Goal: Task Accomplishment & Management: Manage account settings

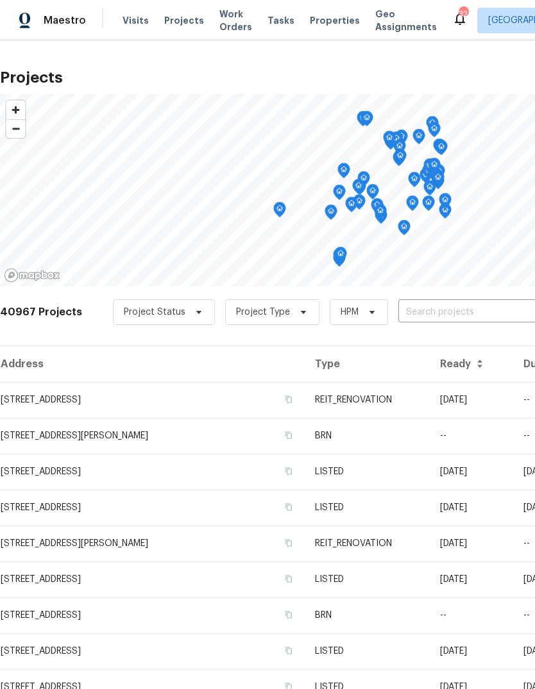
click at [443, 306] on input "text" at bounding box center [471, 313] width 147 height 20
type input "1224 briar"
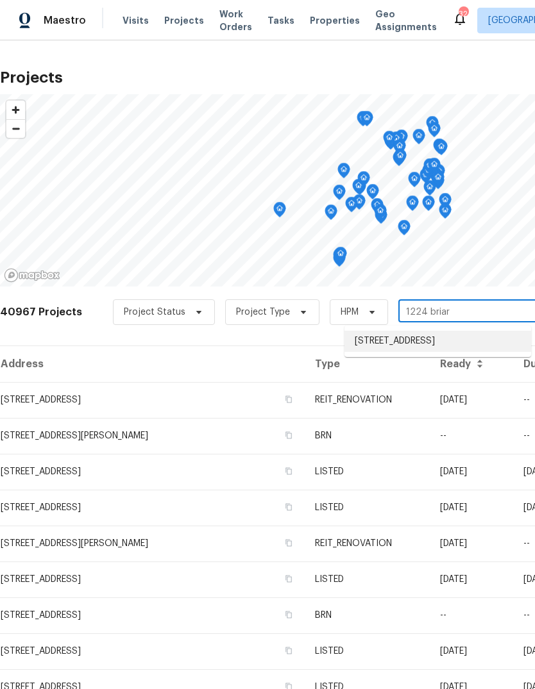
click at [441, 343] on li "[STREET_ADDRESS]" at bounding box center [437, 341] width 187 height 21
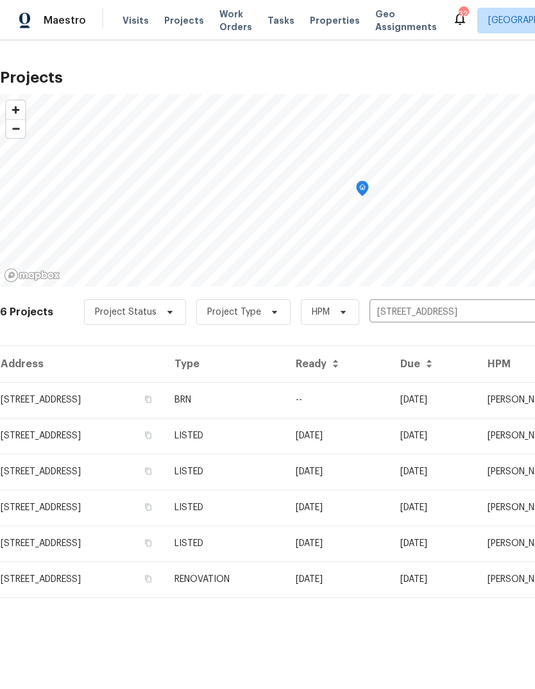
click at [285, 399] on td "BRN" at bounding box center [224, 400] width 121 height 36
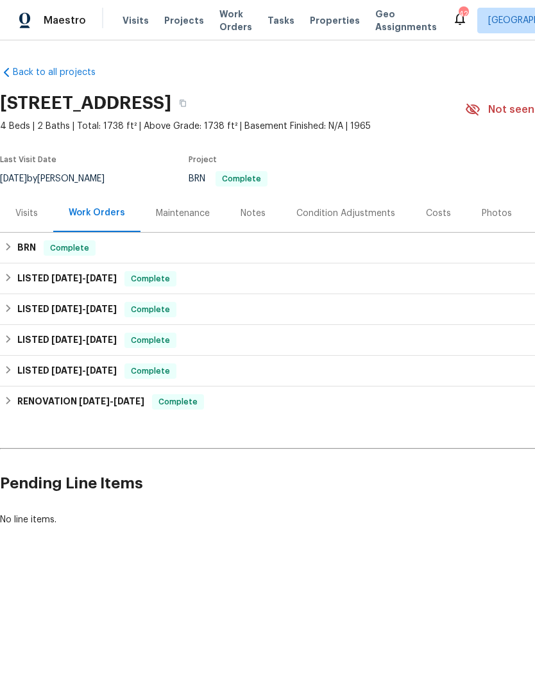
click at [176, 17] on span "Projects" at bounding box center [184, 20] width 40 height 13
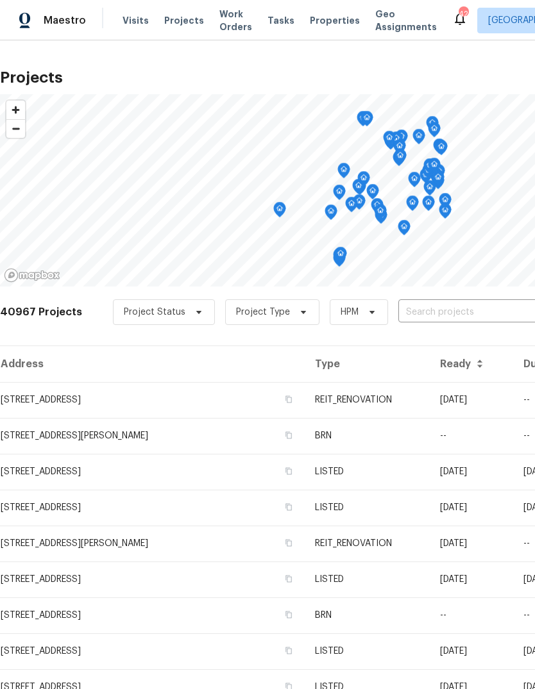
click at [439, 308] on input "text" at bounding box center [471, 313] width 147 height 20
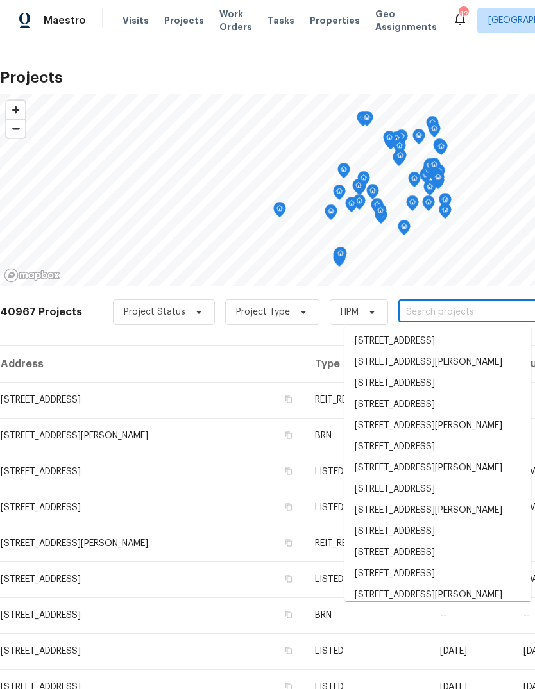
click at [413, 309] on input "text" at bounding box center [471, 313] width 147 height 20
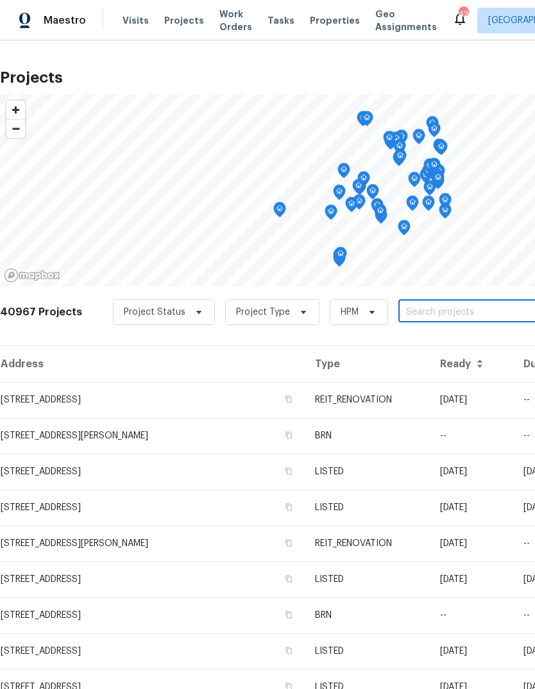
paste input "[STREET_ADDRESS]"
type input "[STREET_ADDRESS]"
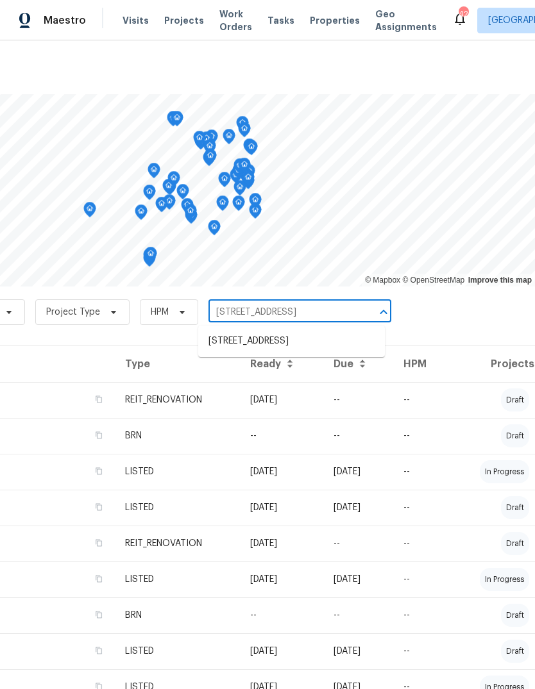
click at [337, 352] on li "[STREET_ADDRESS]" at bounding box center [291, 341] width 187 height 21
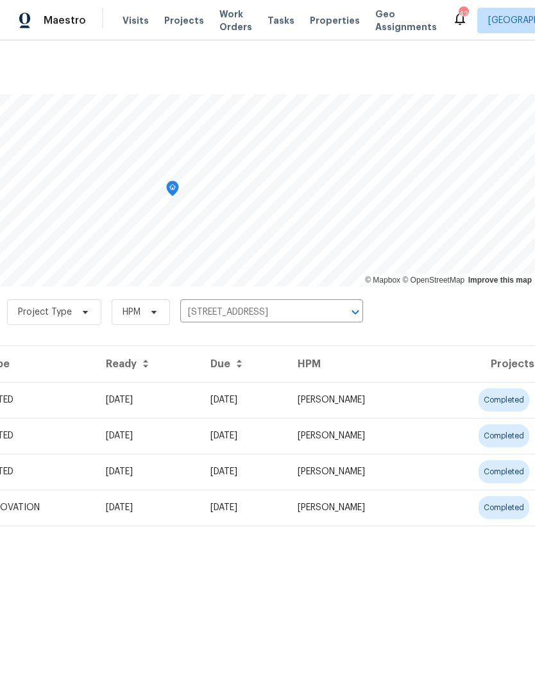
click at [350, 399] on td "[PERSON_NAME]" at bounding box center [357, 400] width 140 height 36
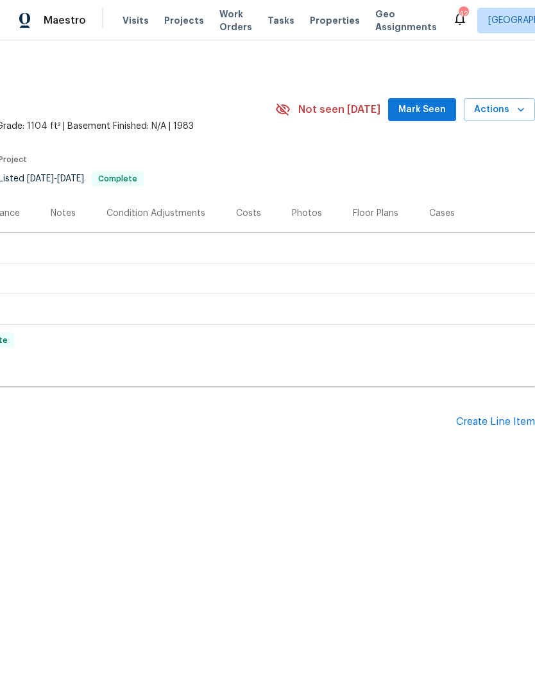
scroll to position [0, 190]
click at [488, 425] on div "Create Line Item" at bounding box center [495, 422] width 79 height 12
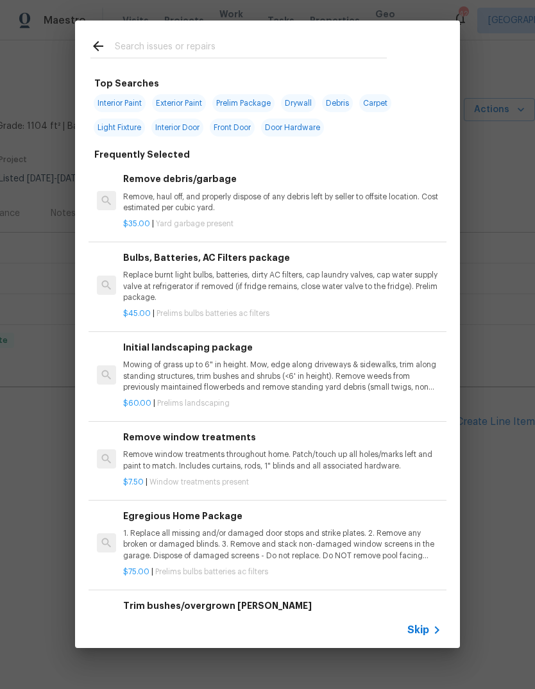
click at [419, 626] on span "Skip" at bounding box center [418, 630] width 22 height 13
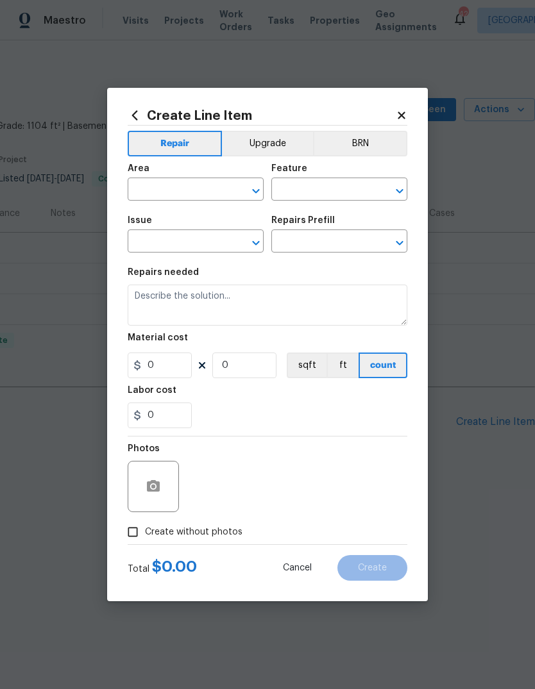
click at [198, 189] on input "text" at bounding box center [178, 191] width 100 height 20
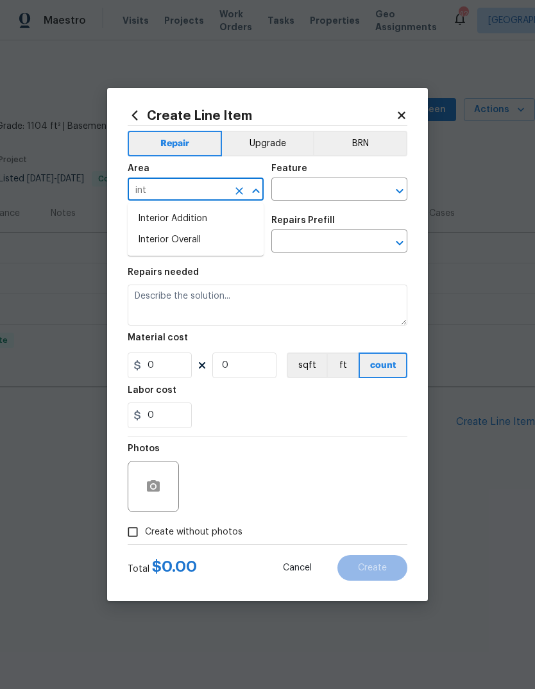
click at [202, 242] on li "Interior Overall" at bounding box center [196, 240] width 136 height 21
type input "Interior Overall"
click at [331, 188] on input "text" at bounding box center [321, 191] width 100 height 20
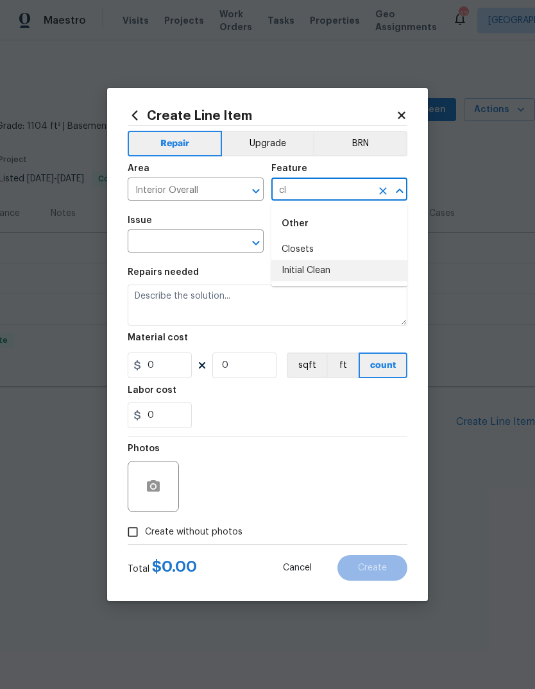
click at [321, 266] on li "Initial Clean" at bounding box center [339, 270] width 136 height 21
type input "Initial Clean"
click at [210, 243] on input "text" at bounding box center [178, 243] width 100 height 20
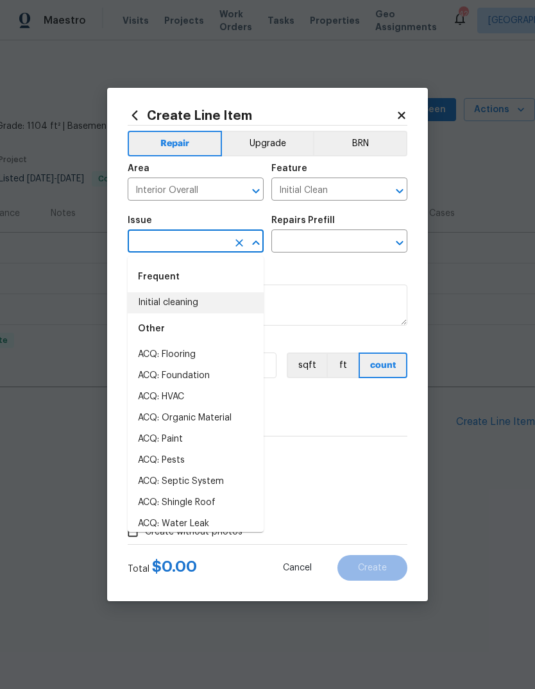
click at [211, 304] on li "Initial cleaning" at bounding box center [196, 302] width 136 height 21
type input "Initial cleaning"
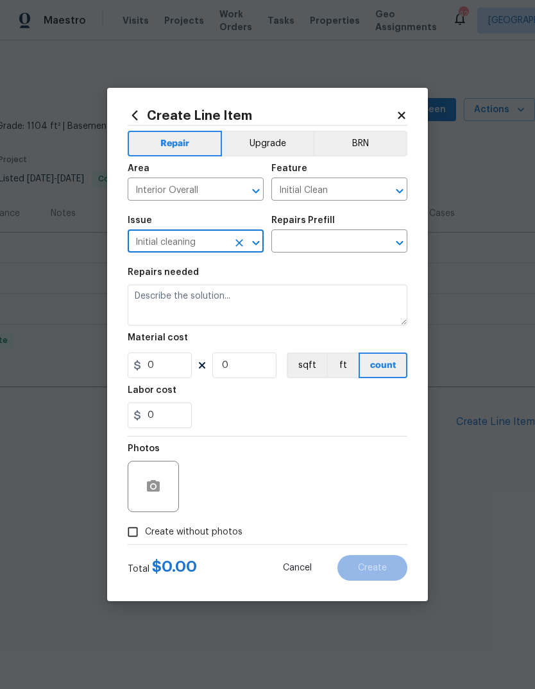
click at [347, 247] on input "text" at bounding box center [321, 243] width 100 height 20
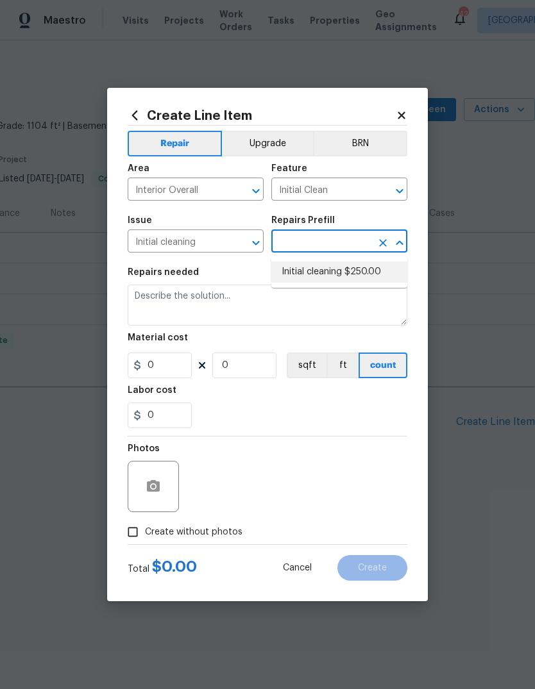
click at [368, 272] on li "Initial cleaning $250.00" at bounding box center [339, 272] width 136 height 21
type input "Initial cleaning $250.00"
type input "Home Readiness Packages"
type textarea "1. Wipe down exterior doors and trim. 2. Clean out all exterior light fixtures …"
type input "1"
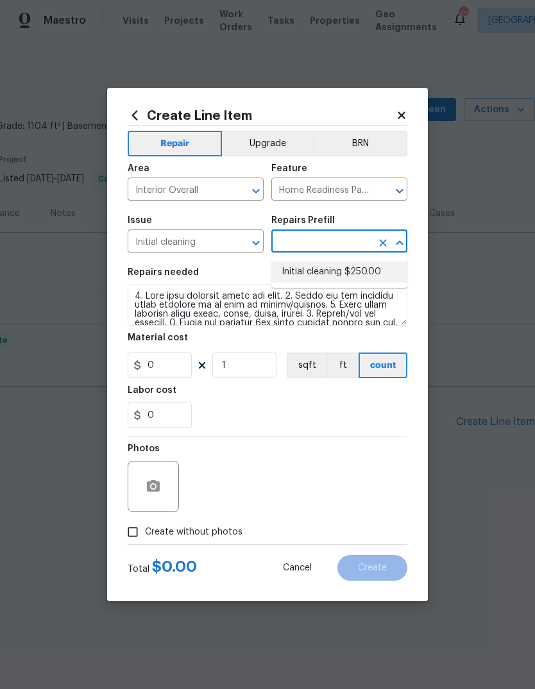
type input "Initial cleaning $250.00"
type input "250"
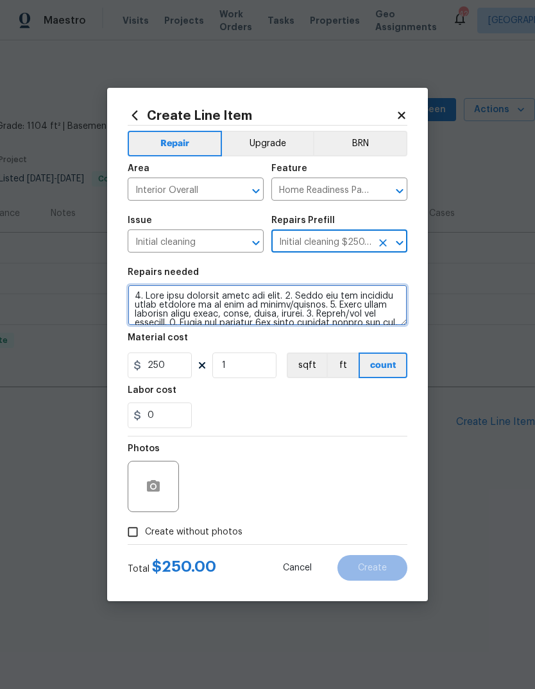
click at [139, 294] on textarea at bounding box center [268, 305] width 280 height 41
type textarea "1. Wipe down exterior doors and trim. 2. Clean out all exterior light fixtures …"
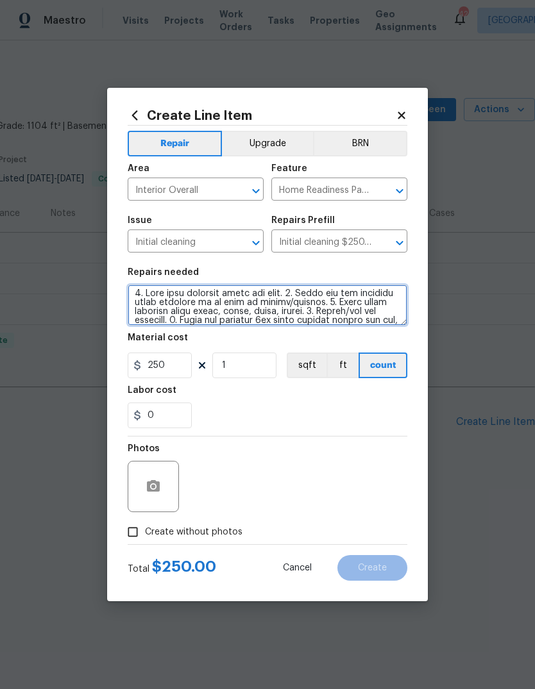
click at [141, 294] on textarea at bounding box center [268, 305] width 280 height 41
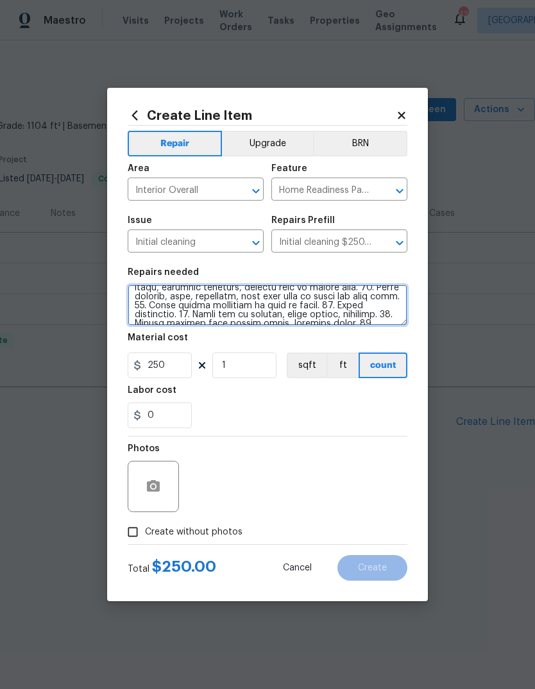
click at [337, 312] on textarea at bounding box center [268, 305] width 280 height 41
click at [336, 312] on textarea at bounding box center [268, 305] width 280 height 41
click at [344, 303] on textarea at bounding box center [268, 305] width 280 height 41
click at [343, 302] on textarea at bounding box center [268, 305] width 280 height 41
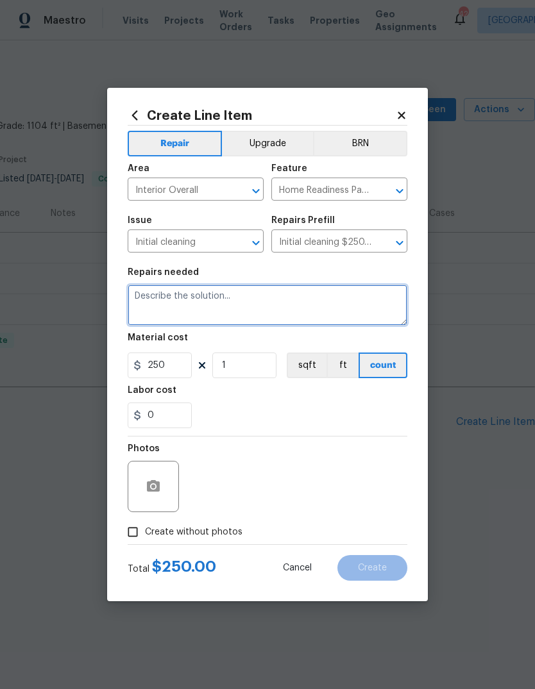
scroll to position [0, 0]
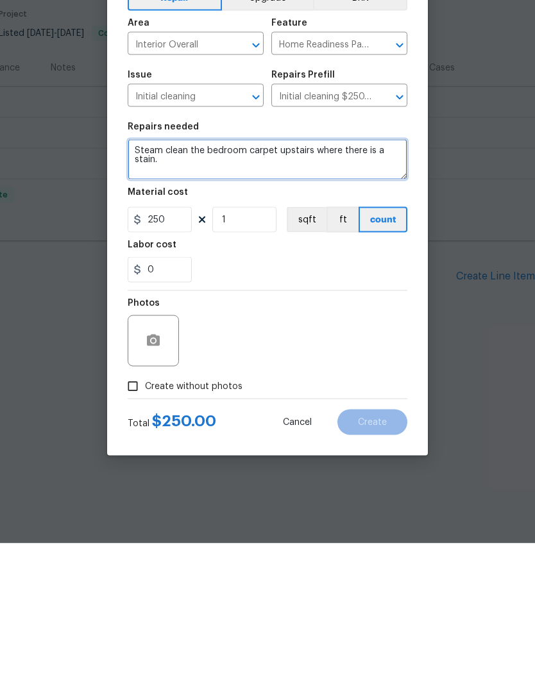
type textarea "Steam clean the bedroom carpet upstairs where there is a stain."
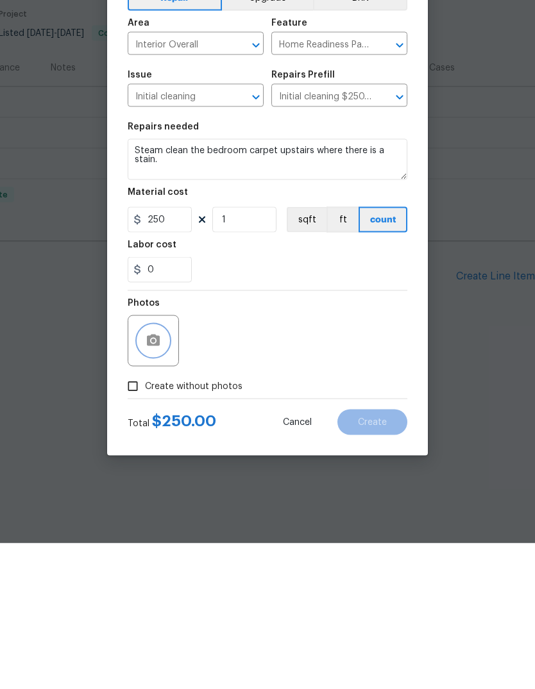
click at [154, 485] on circle "button" at bounding box center [153, 487] width 4 height 4
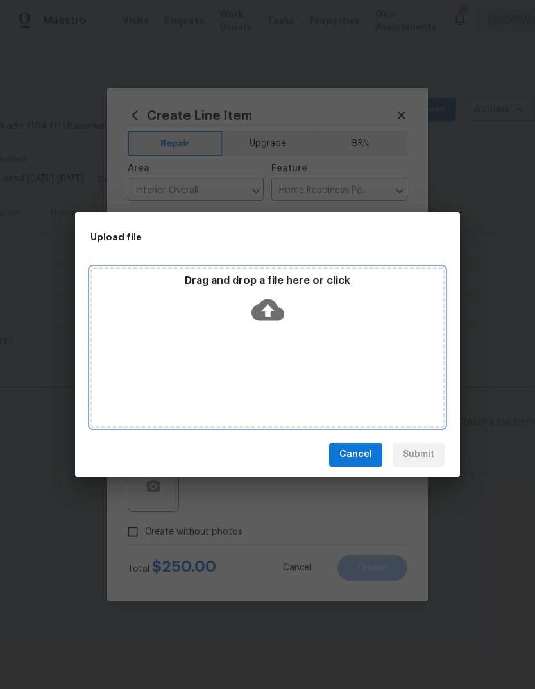
click at [274, 321] on icon at bounding box center [267, 310] width 33 height 33
click at [265, 312] on icon at bounding box center [267, 310] width 33 height 33
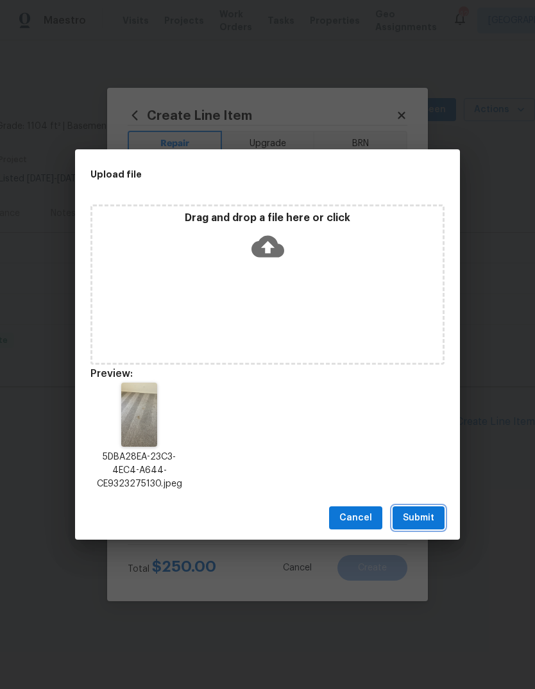
click at [414, 522] on span "Submit" at bounding box center [418, 518] width 31 height 16
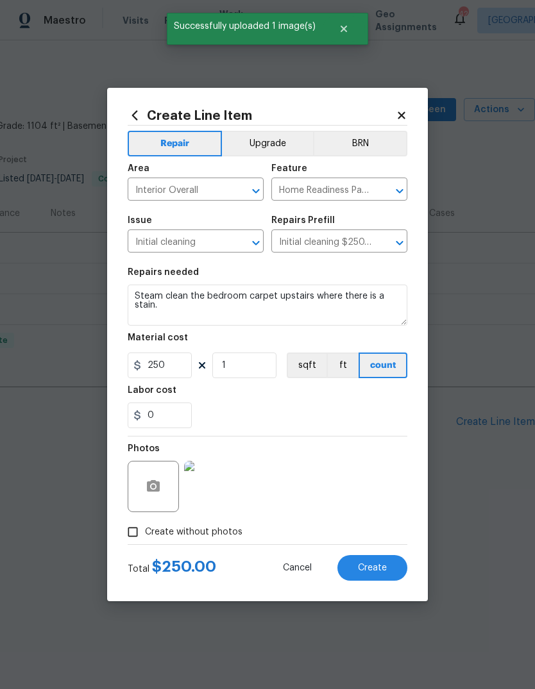
click at [374, 567] on span "Create" at bounding box center [372, 568] width 29 height 10
type input "0"
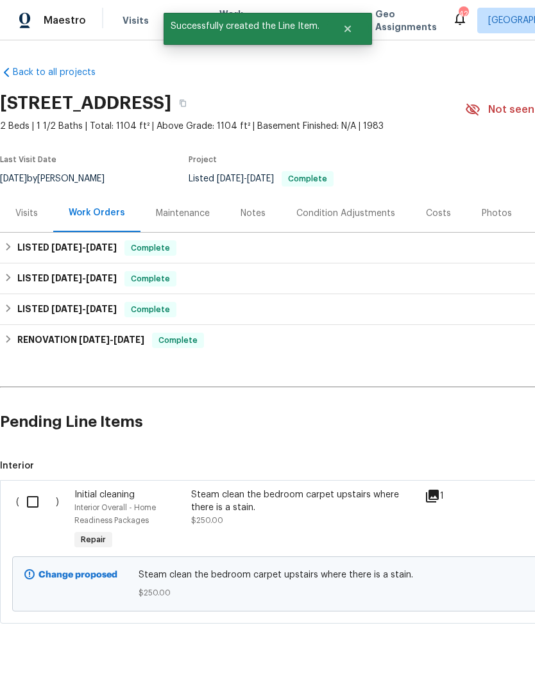
scroll to position [22, 0]
click at [30, 488] on input "checkbox" at bounding box center [37, 501] width 37 height 27
checkbox input "true"
click at [462, 652] on span "Create Work Order" at bounding box center [461, 657] width 85 height 16
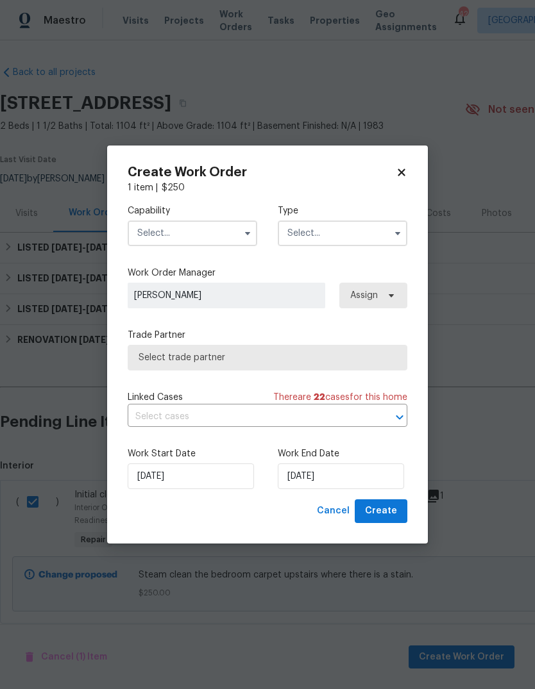
click at [162, 238] on input "text" at bounding box center [192, 234] width 129 height 26
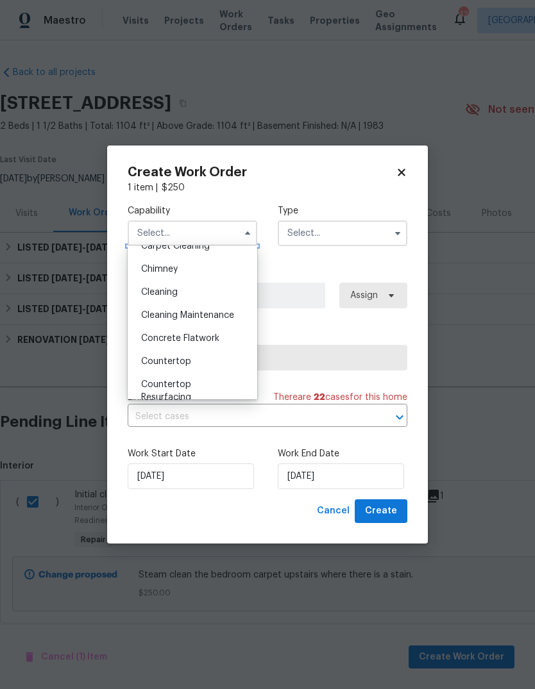
scroll to position [149, 0]
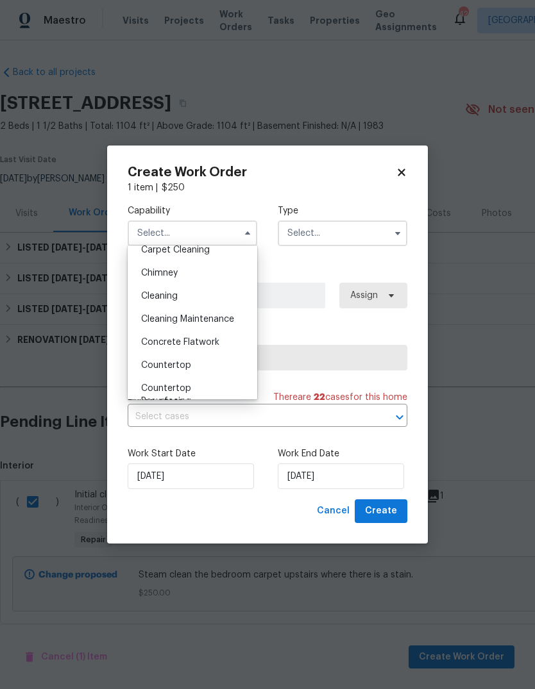
click at [151, 321] on span "Cleaning Maintenance" at bounding box center [187, 319] width 93 height 9
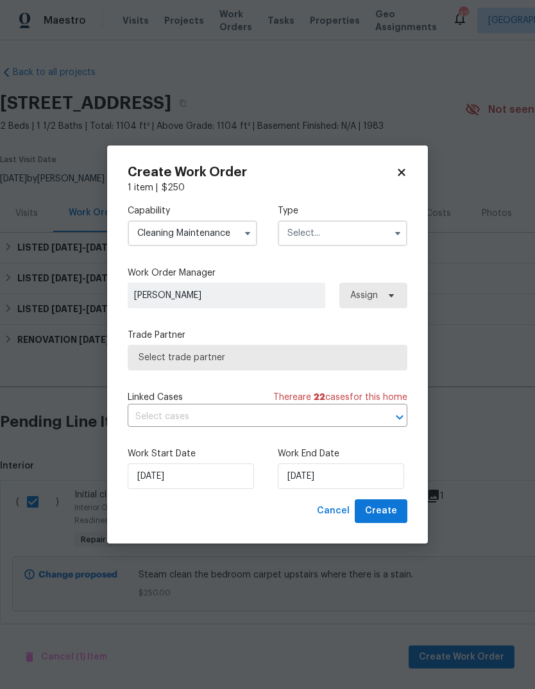
click at [158, 232] on input "Cleaning Maintenance" at bounding box center [192, 234] width 129 height 26
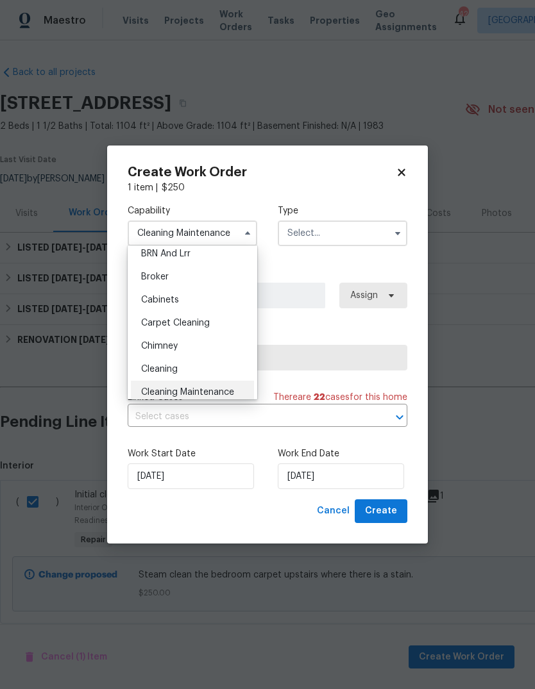
scroll to position [95, 0]
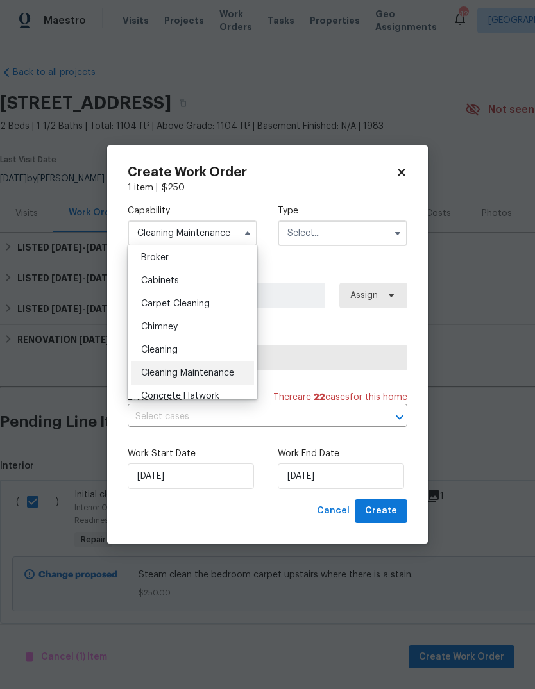
click at [150, 351] on span "Cleaning" at bounding box center [159, 350] width 37 height 9
type input "Cleaning"
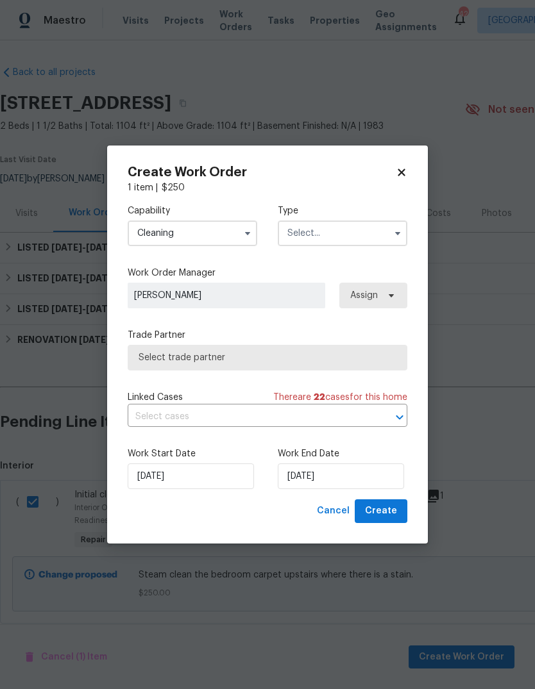
click at [356, 235] on input "text" at bounding box center [342, 234] width 129 height 26
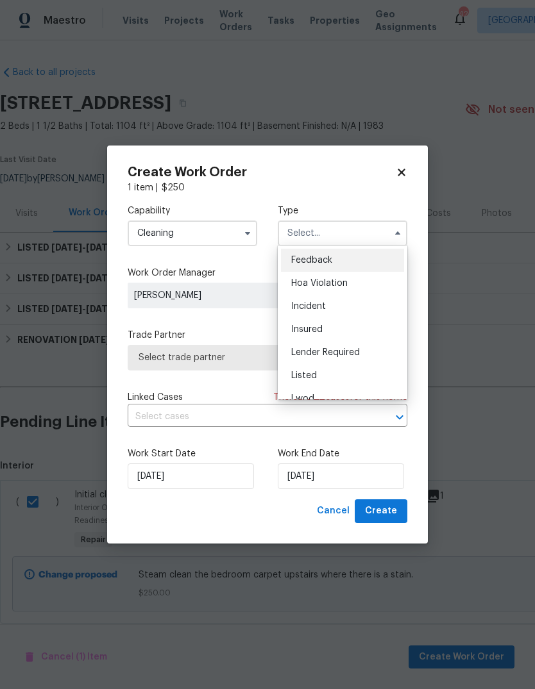
click at [352, 375] on div "Listed" at bounding box center [342, 375] width 123 height 23
type input "Listed"
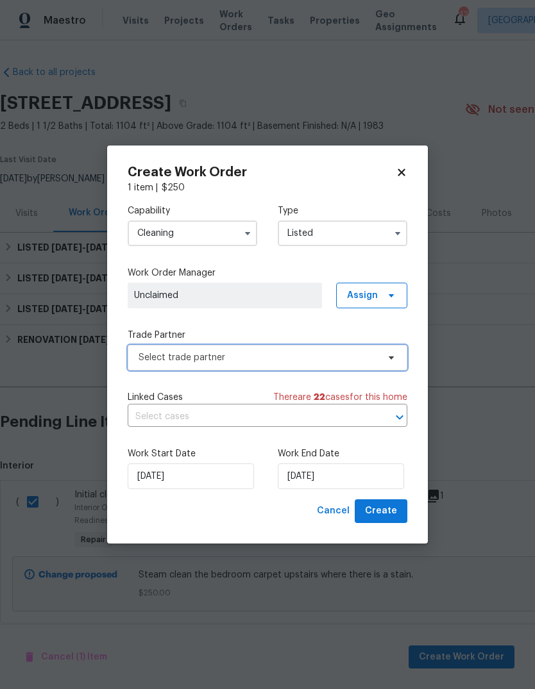
click at [153, 358] on span "Select trade partner" at bounding box center [257, 357] width 239 height 13
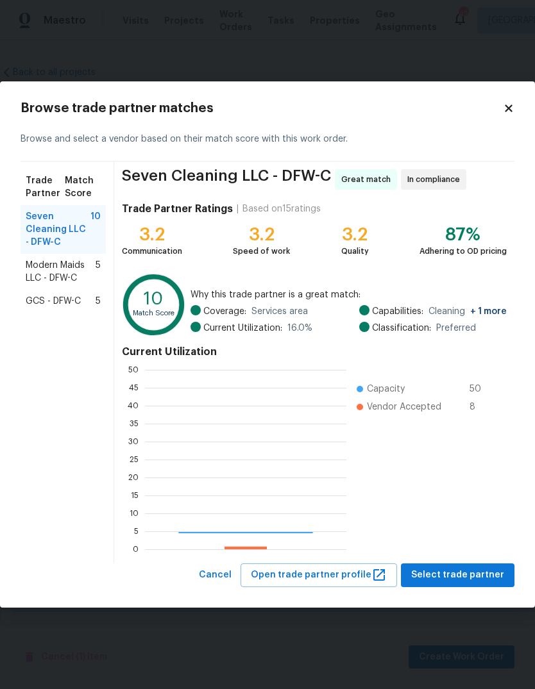
scroll to position [179, 201]
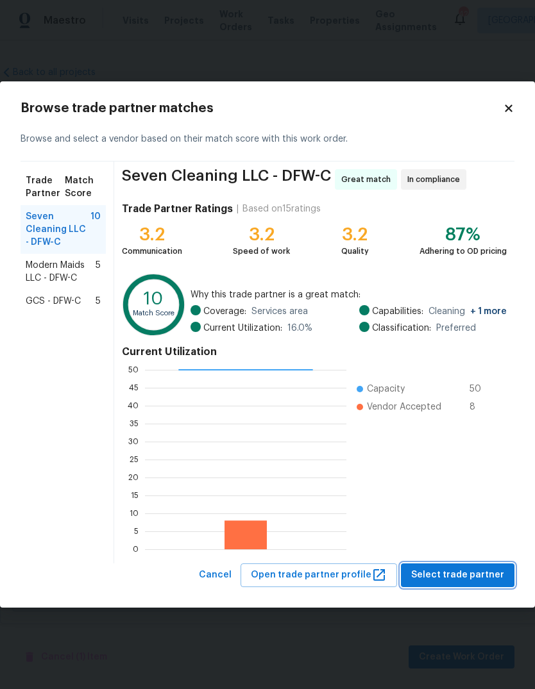
click at [458, 574] on span "Select trade partner" at bounding box center [457, 575] width 93 height 16
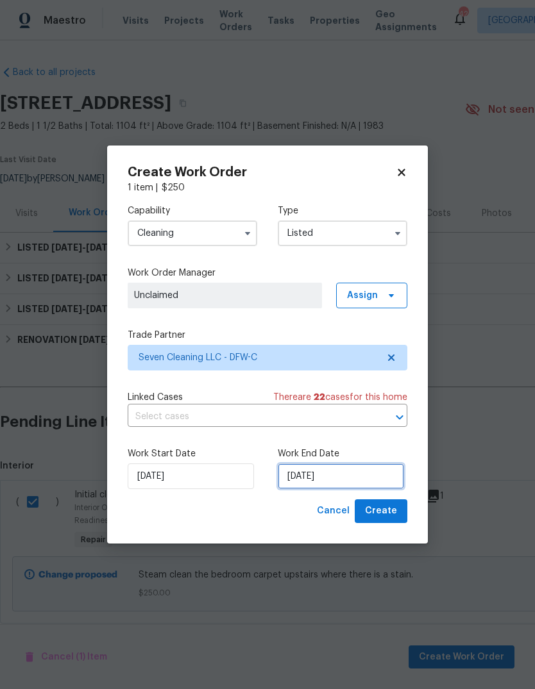
click at [348, 478] on input "[DATE]" at bounding box center [341, 476] width 126 height 26
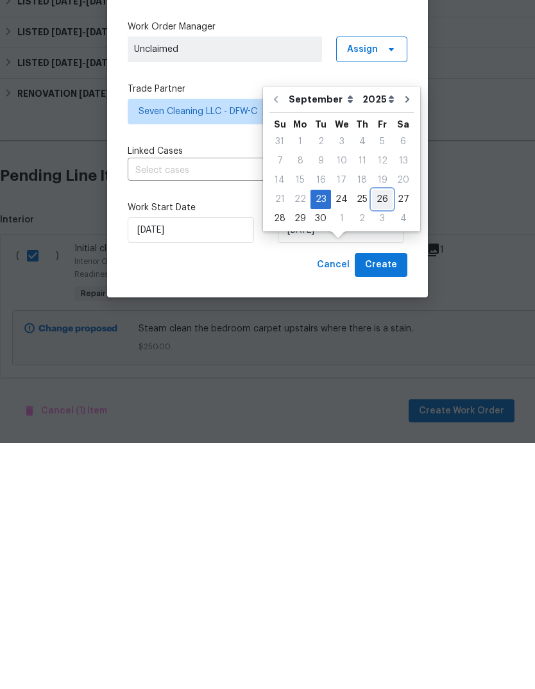
click at [378, 437] on div "26" at bounding box center [382, 446] width 21 height 18
type input "9/26/2025"
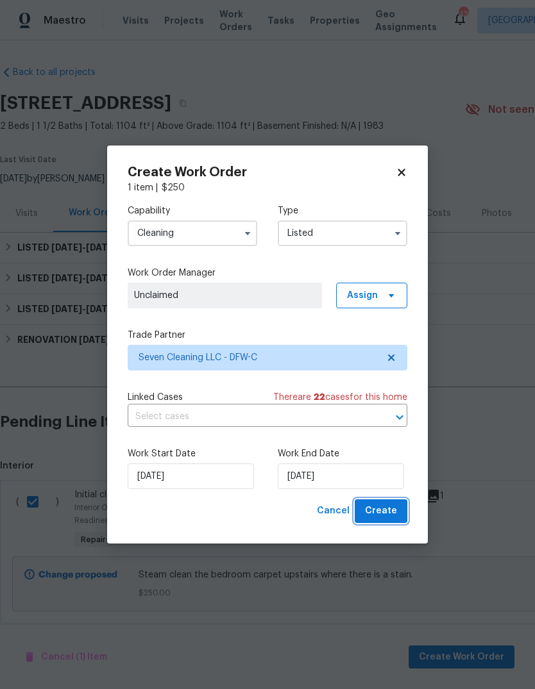
click at [388, 504] on button "Create" at bounding box center [381, 511] width 53 height 24
checkbox input "false"
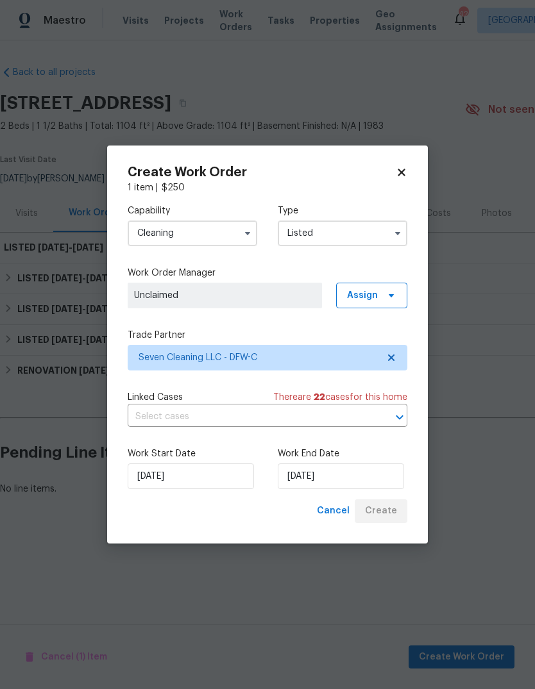
scroll to position [0, 0]
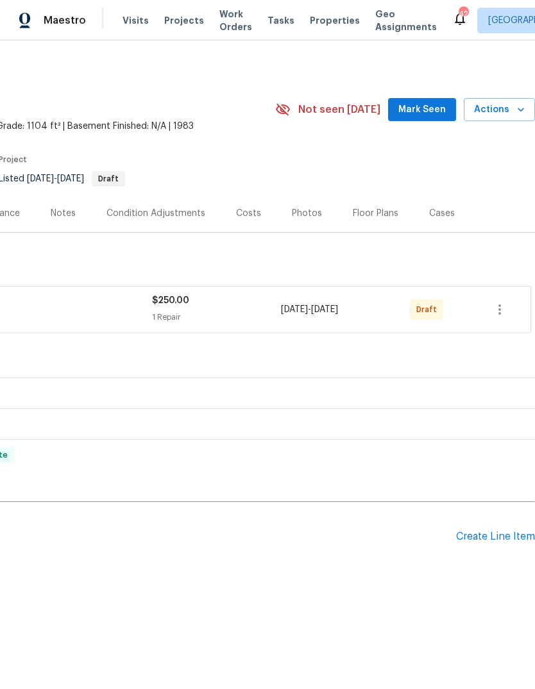
scroll to position [0, 190]
click at [502, 313] on icon "button" at bounding box center [499, 309] width 15 height 15
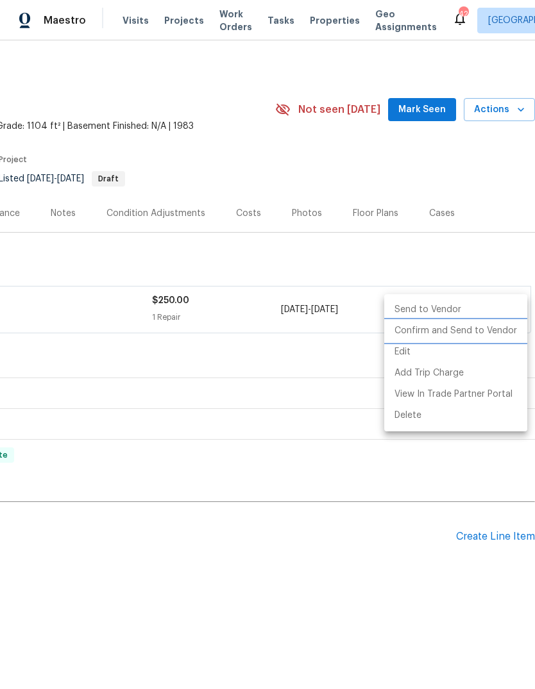
click at [473, 332] on li "Confirm and Send to Vendor" at bounding box center [455, 331] width 143 height 21
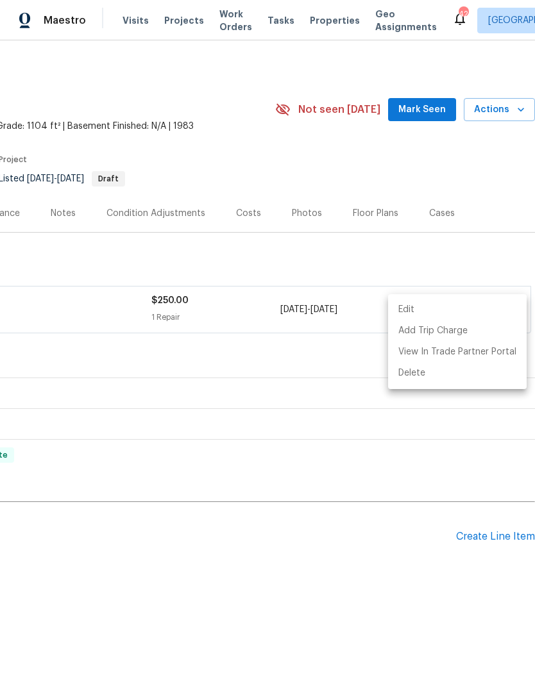
click at [472, 262] on div at bounding box center [267, 344] width 535 height 689
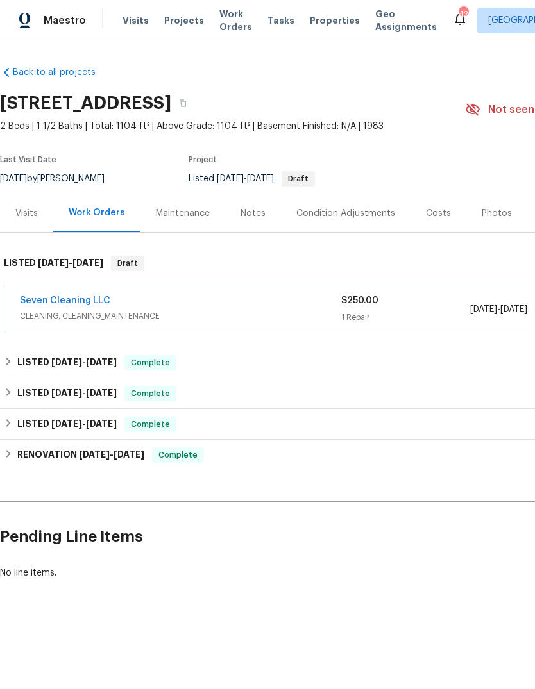
scroll to position [0, 0]
click at [58, 303] on link "Seven Cleaning LLC" at bounding box center [65, 300] width 90 height 9
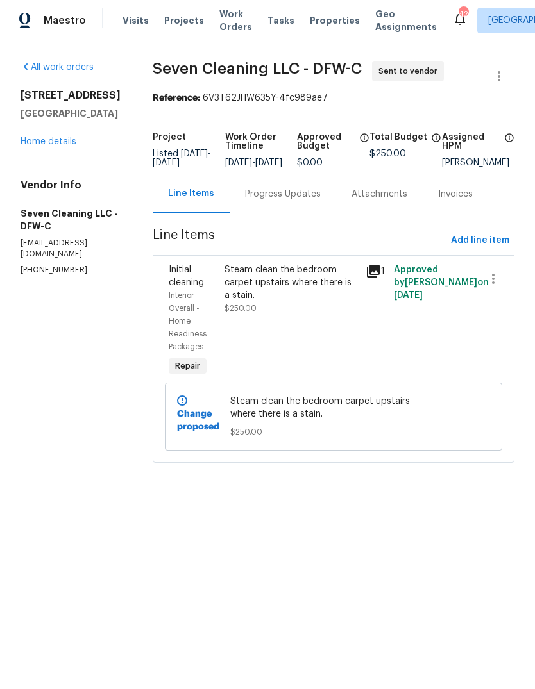
click at [294, 201] on div "Progress Updates" at bounding box center [283, 194] width 76 height 13
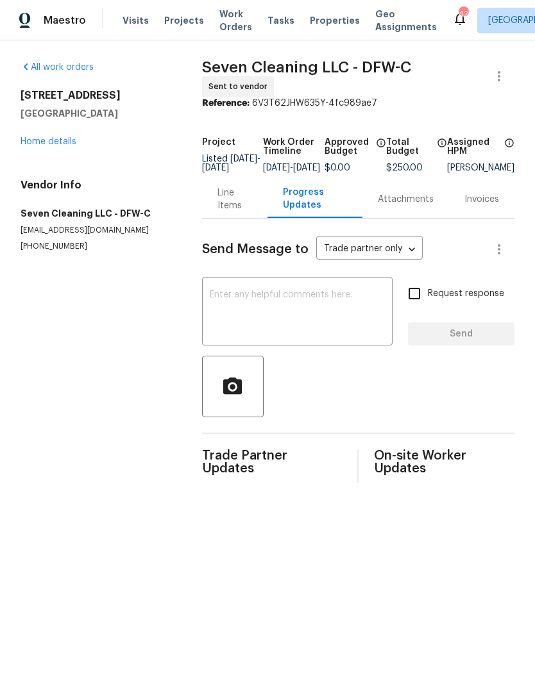
click at [283, 306] on textarea at bounding box center [297, 312] width 175 height 45
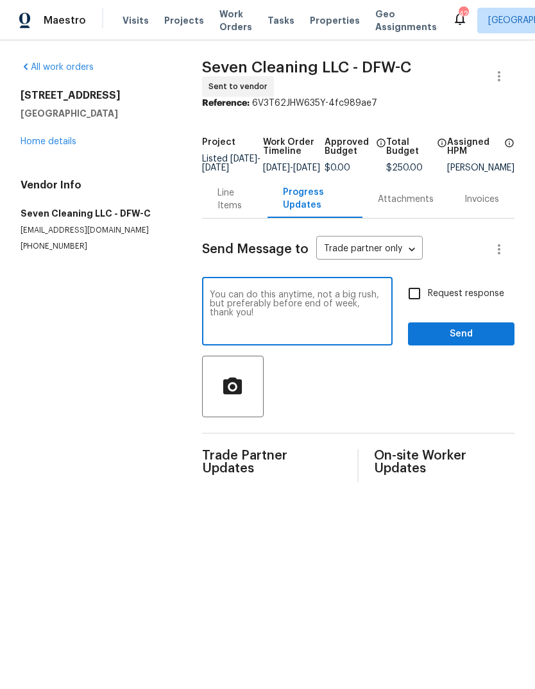
type textarea "You can do this anytime, not a big rush, but preferably before end of week, tha…"
click at [419, 296] on input "Request response" at bounding box center [414, 293] width 27 height 27
checkbox input "true"
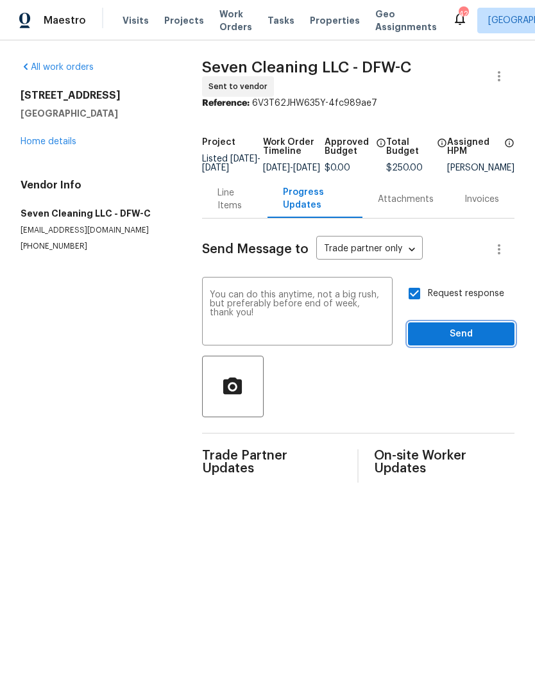
click at [459, 342] on span "Send" at bounding box center [461, 334] width 86 height 16
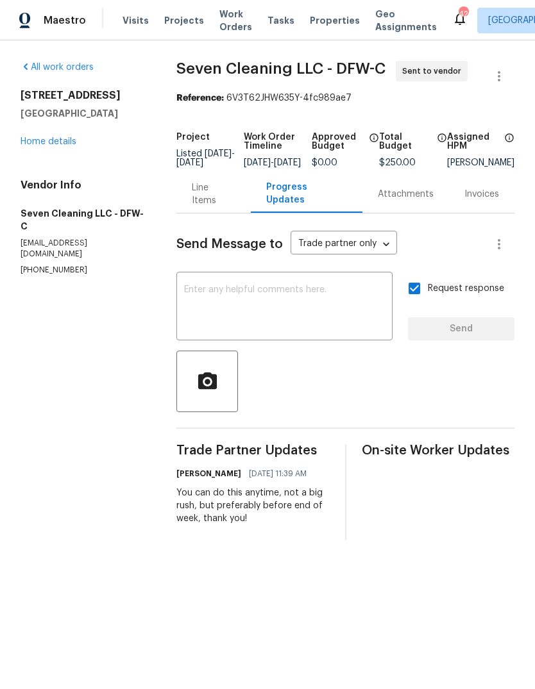
click at [44, 144] on link "Home details" at bounding box center [49, 141] width 56 height 9
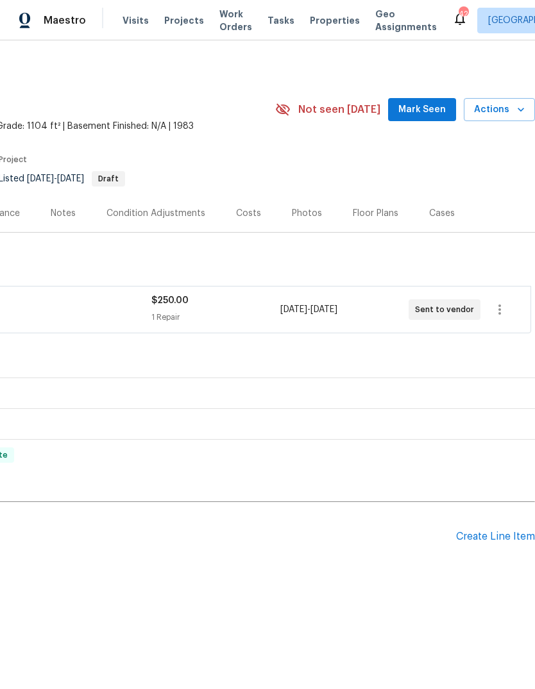
scroll to position [0, 190]
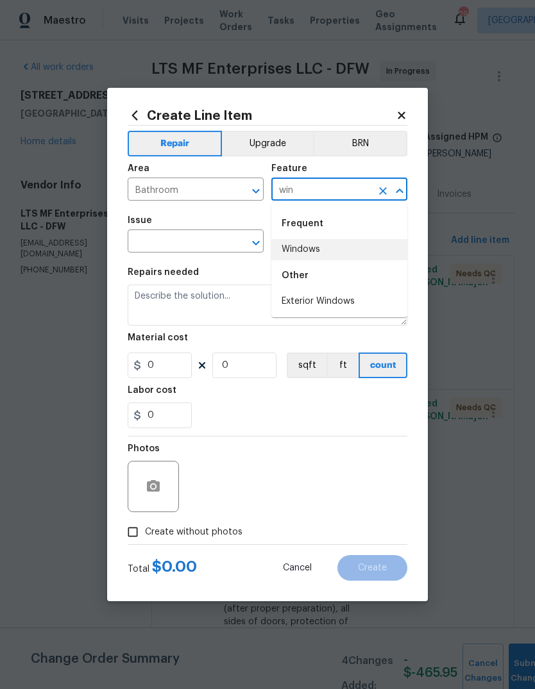
click at [322, 251] on li "Windows" at bounding box center [339, 249] width 136 height 21
type input "Windows"
click at [201, 242] on input "text" at bounding box center [178, 243] width 100 height 20
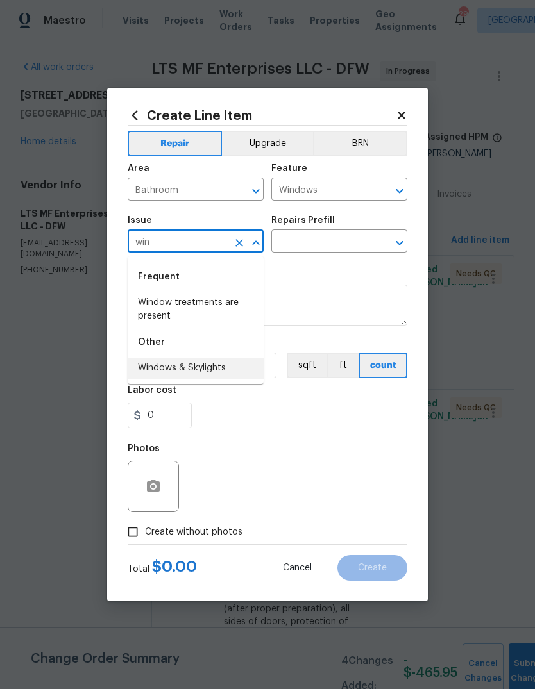
click at [205, 369] on li "Windows & Skylights" at bounding box center [196, 368] width 136 height 21
type input "Windows & Skylights"
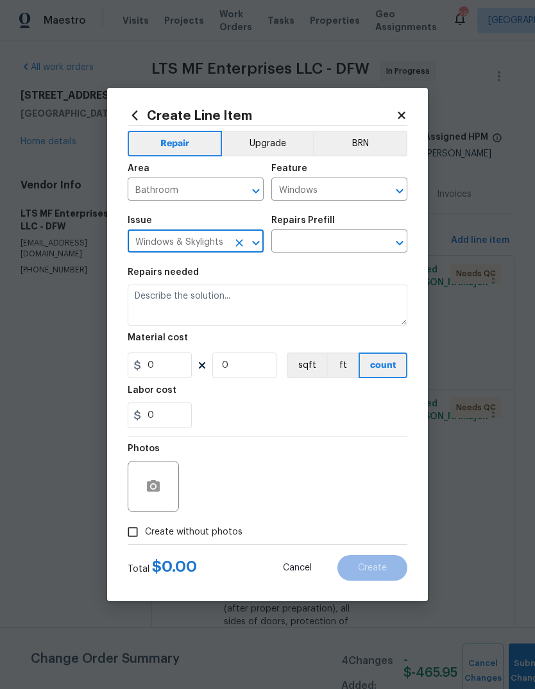
click at [340, 232] on div "Repairs Prefill" at bounding box center [339, 224] width 136 height 17
click at [347, 241] on input "text" at bounding box center [321, 243] width 100 height 20
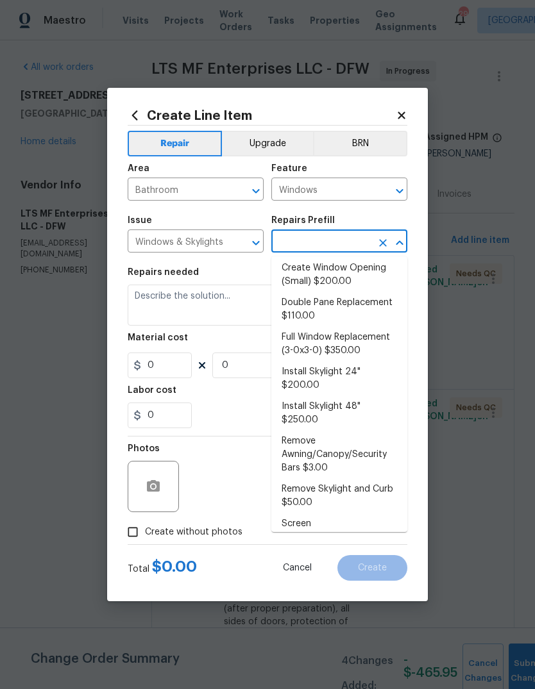
scroll to position [100, 0]
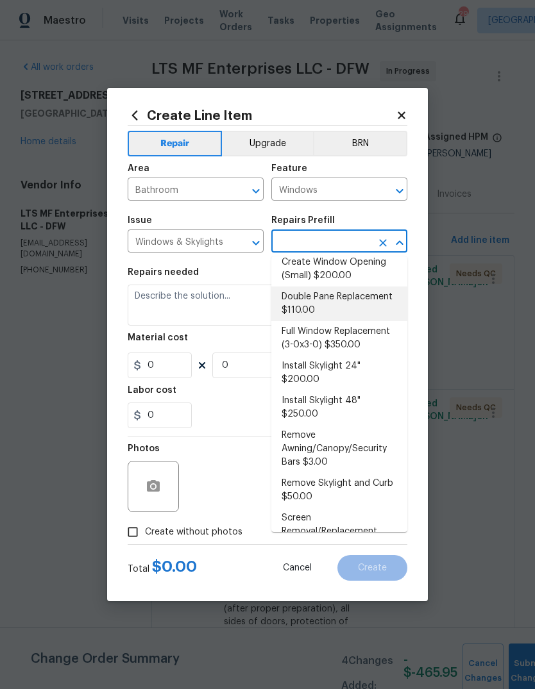
click at [346, 301] on li "Double Pane Replacement $110.00" at bounding box center [339, 304] width 136 height 35
type input "Double Pane Replacement $110.00"
type input "110"
type input "1"
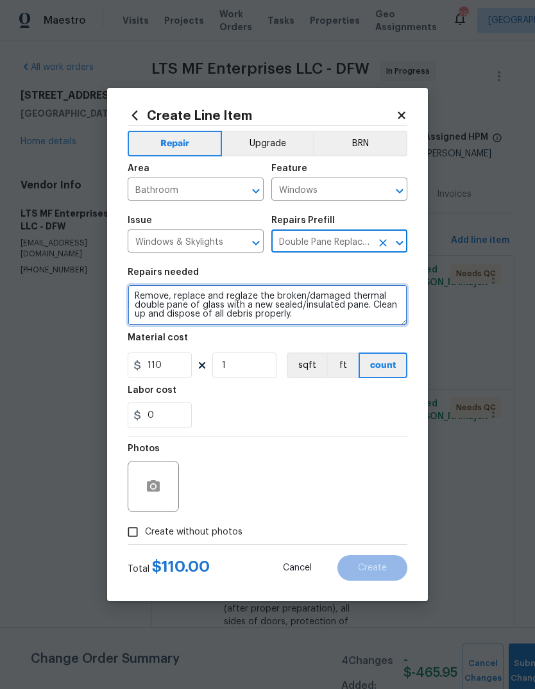
click at [130, 301] on textarea "Remove, replace and reglaze the broken/damaged thermal double pane of glass wit…" at bounding box center [268, 305] width 280 height 41
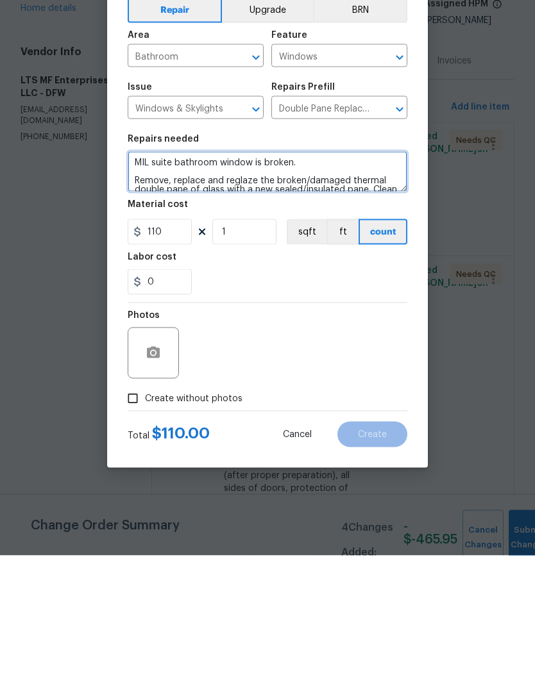
type textarea "MIL suite bathroom window is broken. Remove, replace and reglaze the broken/dam…"
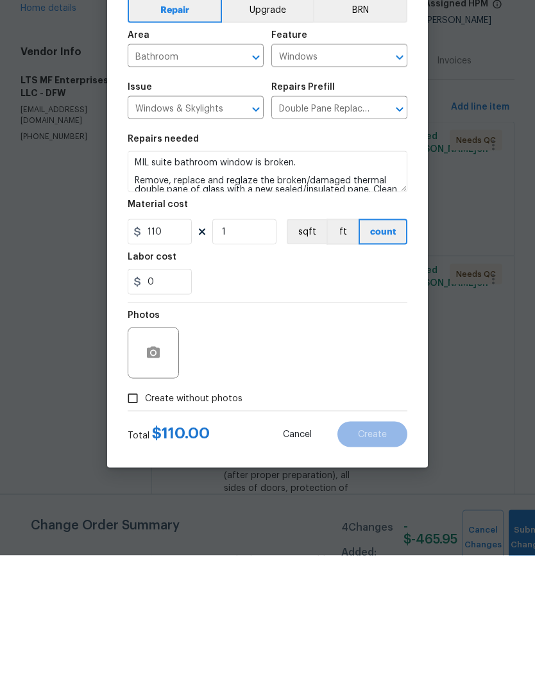
click at [133, 520] on input "Create without photos" at bounding box center [133, 532] width 24 height 24
checkbox input "true"
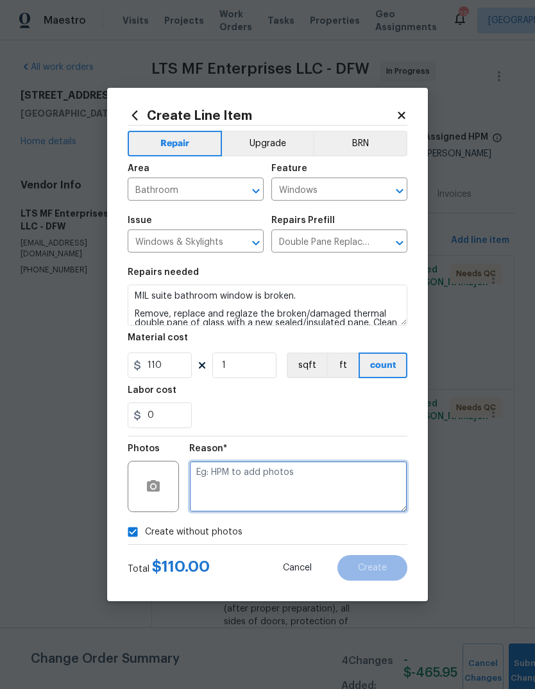
click at [273, 484] on textarea at bounding box center [298, 486] width 218 height 51
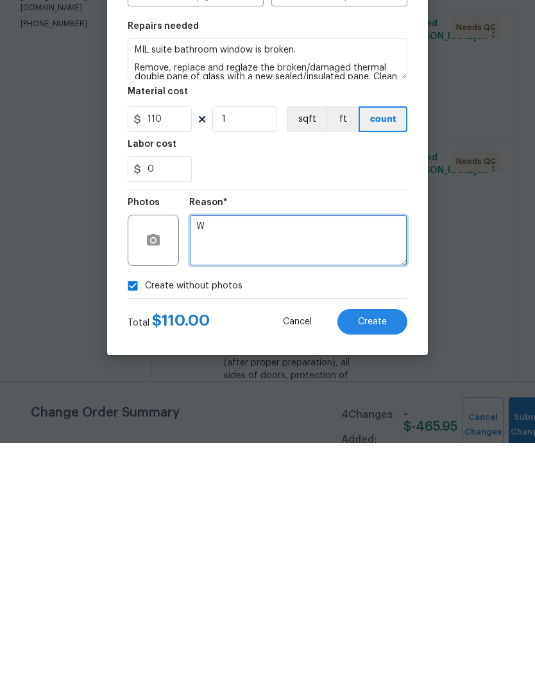
type textarea "W"
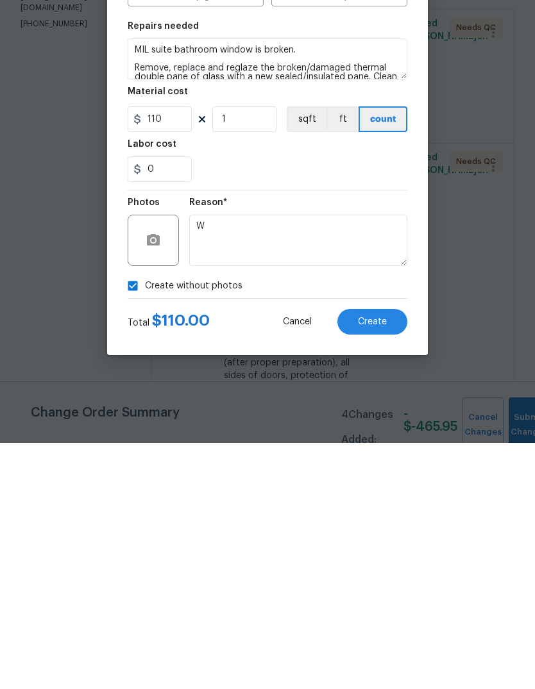
click at [376, 563] on span "Create" at bounding box center [372, 568] width 29 height 10
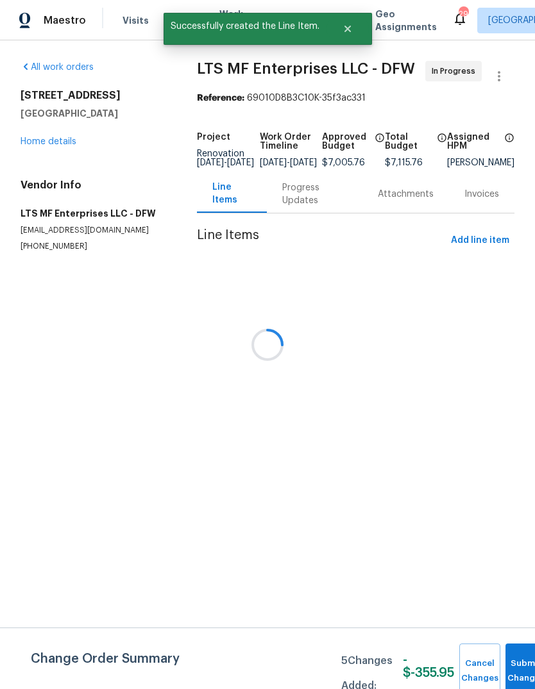
scroll to position [0, 0]
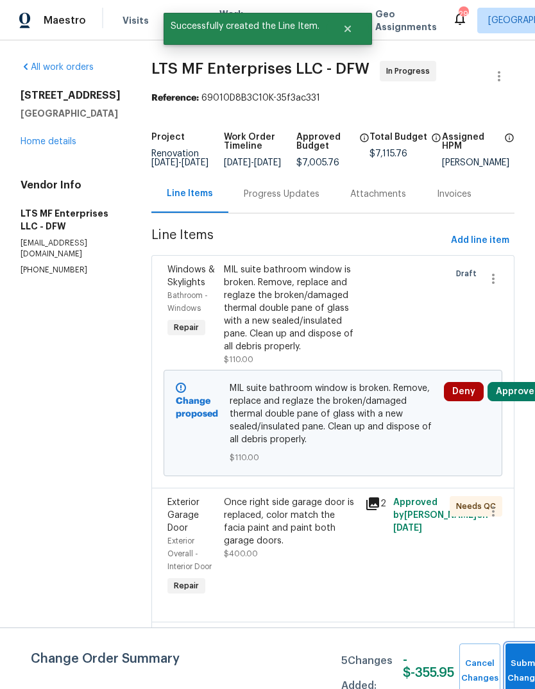
click at [519, 664] on button "Submit Changes" at bounding box center [525, 671] width 41 height 55
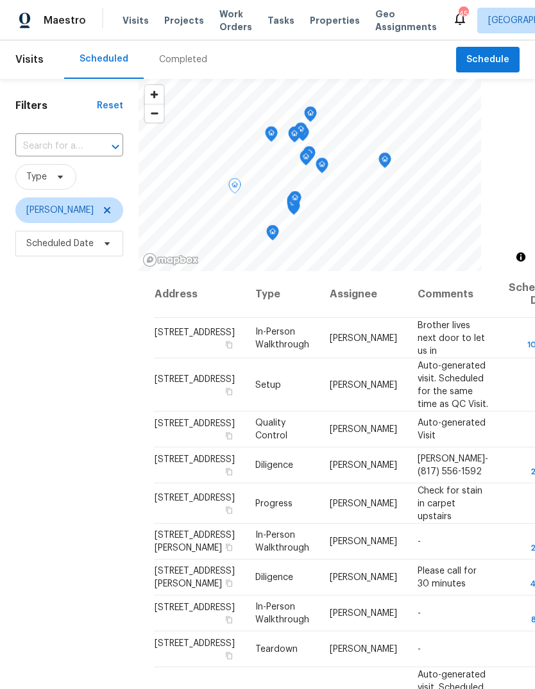
click at [0, 0] on icon at bounding box center [0, 0] width 0 height 0
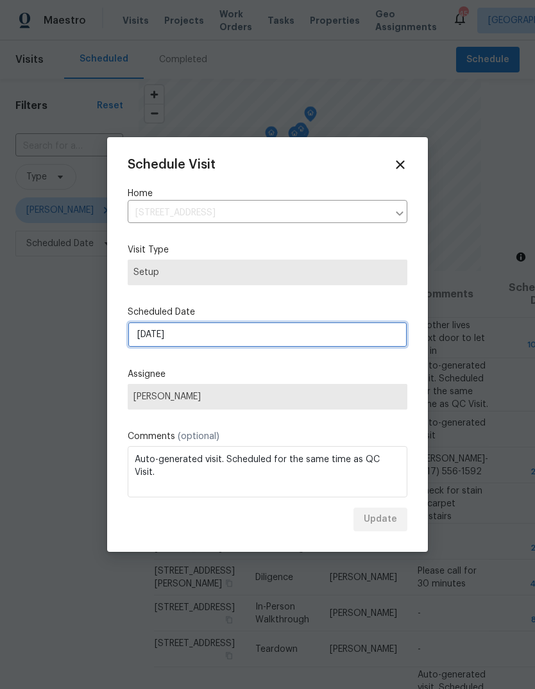
click at [182, 346] on input "[DATE]" at bounding box center [268, 335] width 280 height 26
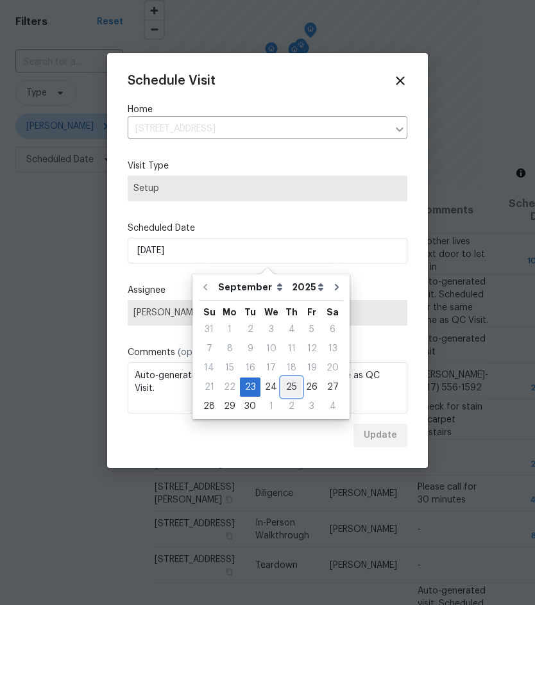
click at [287, 462] on div "25" at bounding box center [291, 471] width 20 height 18
type input "[DATE]"
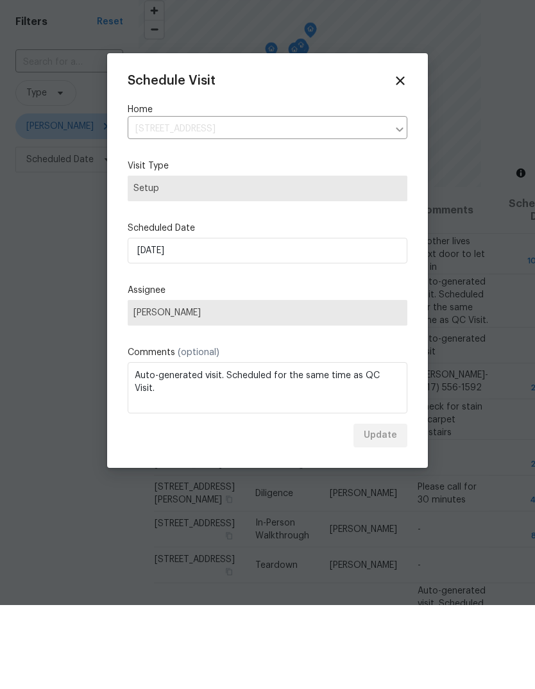
scroll to position [48, 0]
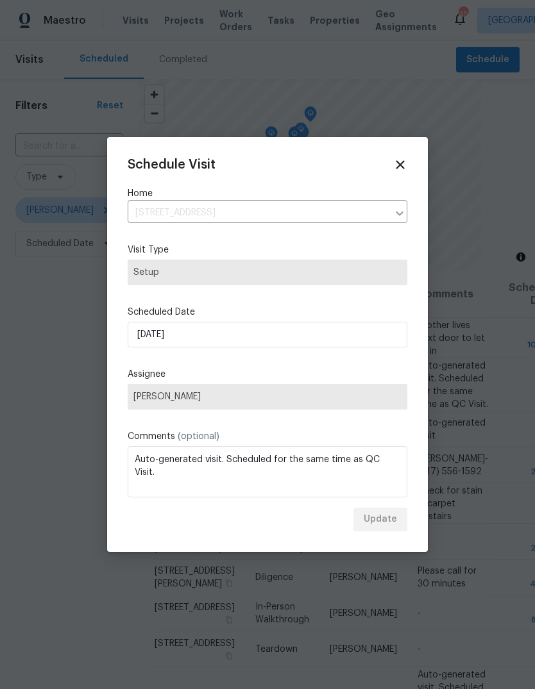
click at [305, 366] on div "Schedule Visit Home [STREET_ADDRESS] ​ Visit Type Setup Scheduled Date [DATE] A…" at bounding box center [268, 345] width 280 height 374
click at [406, 160] on icon at bounding box center [400, 165] width 14 height 14
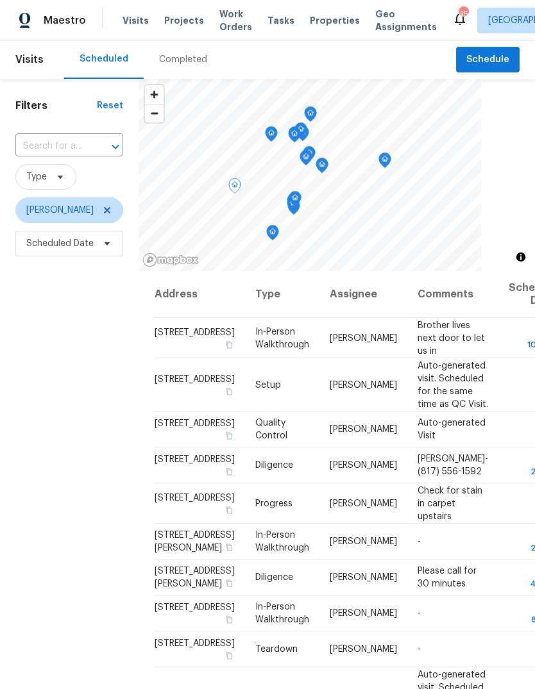
click at [0, 0] on icon at bounding box center [0, 0] width 0 height 0
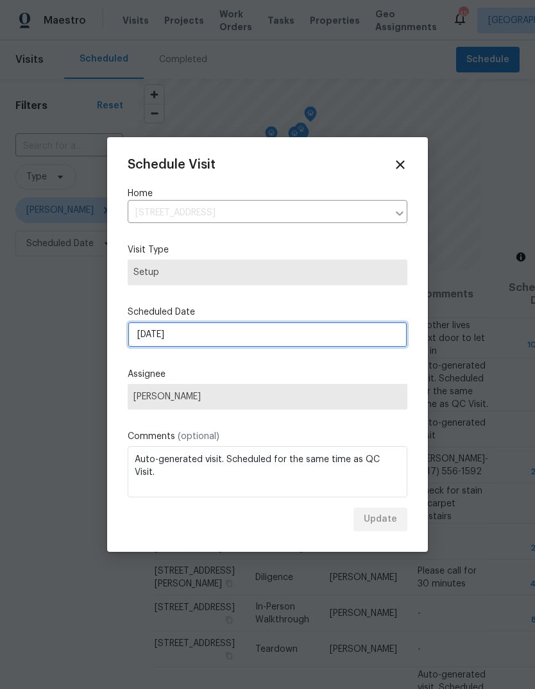
click at [224, 337] on input "[DATE]" at bounding box center [268, 335] width 280 height 26
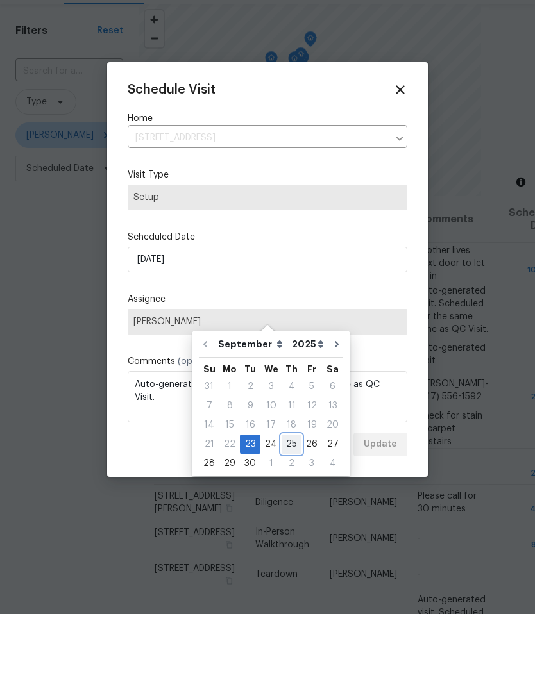
click at [290, 510] on div "25" at bounding box center [291, 519] width 20 height 18
type input "[DATE]"
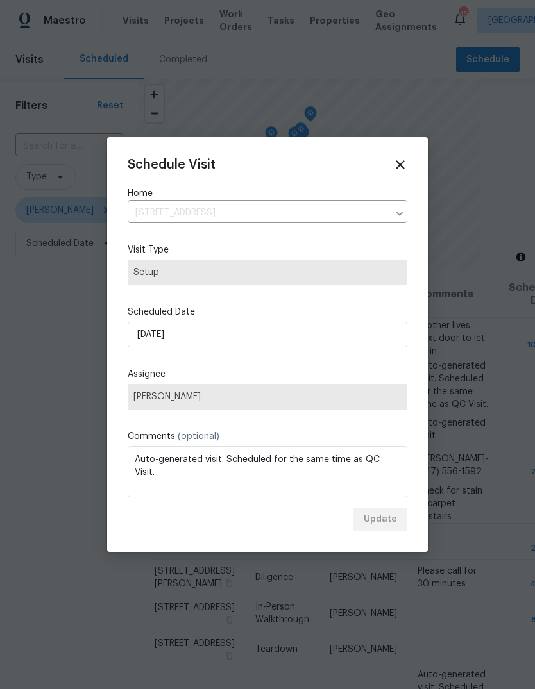
click at [390, 519] on div "Update" at bounding box center [268, 520] width 280 height 24
click at [403, 161] on icon at bounding box center [400, 165] width 8 height 8
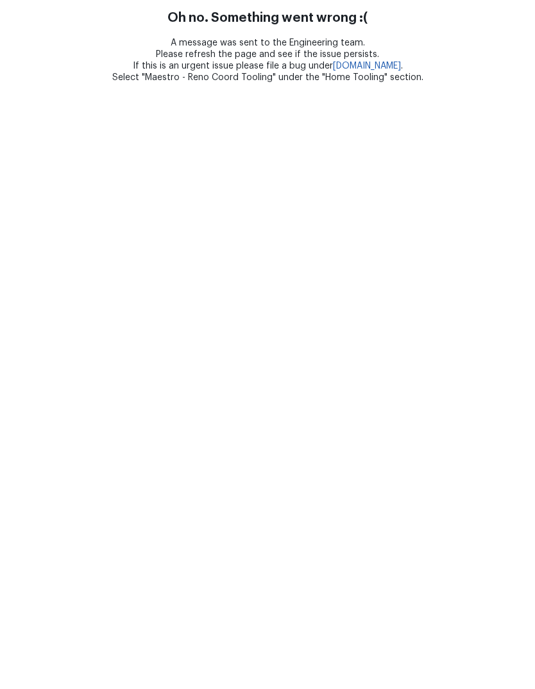
click at [494, 83] on html "Oh no. Something went wrong :( A message was sent to the Engineering team. Plea…" at bounding box center [267, 41] width 535 height 83
click at [485, 83] on html "Oh no. Something went wrong :( A message was sent to the Engineering team. Plea…" at bounding box center [267, 41] width 535 height 83
click at [488, 83] on html "Oh no. Something went wrong :( A message was sent to the Engineering team. Plea…" at bounding box center [267, 41] width 535 height 83
